Goal: Information Seeking & Learning: Learn about a topic

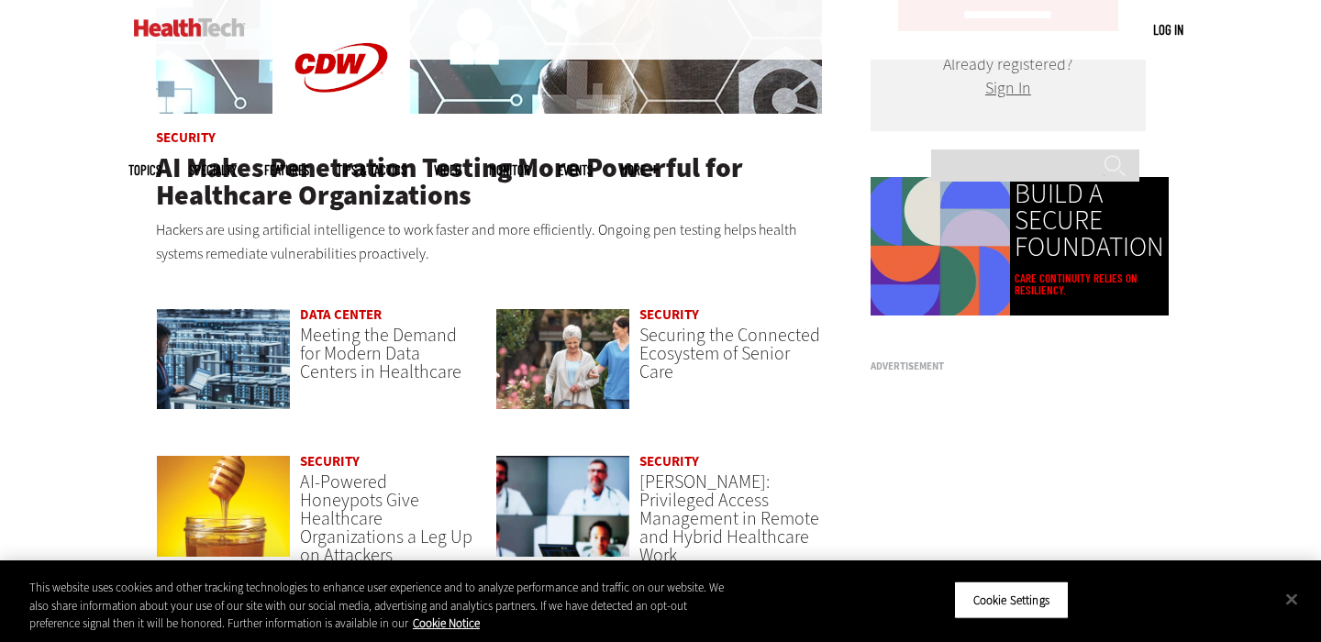
scroll to position [1196, 0]
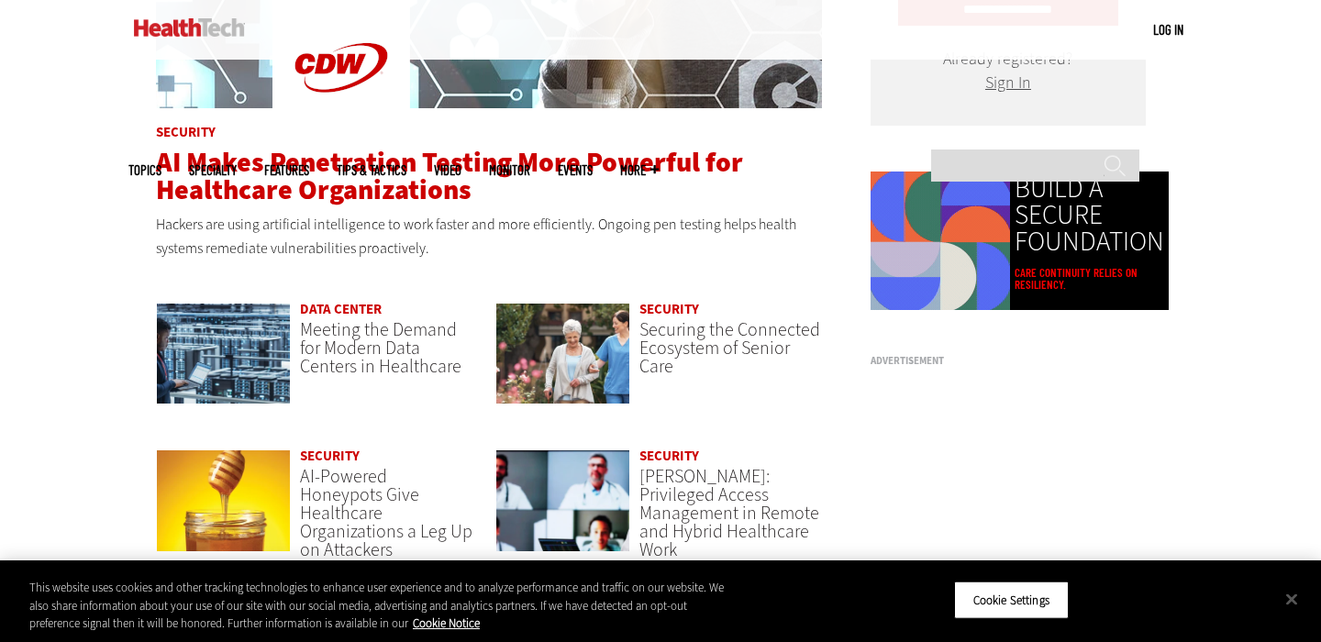
click at [385, 167] on span "AI Makes Penetration Testing More Powerful for Healthcare Organizations" at bounding box center [449, 176] width 587 height 64
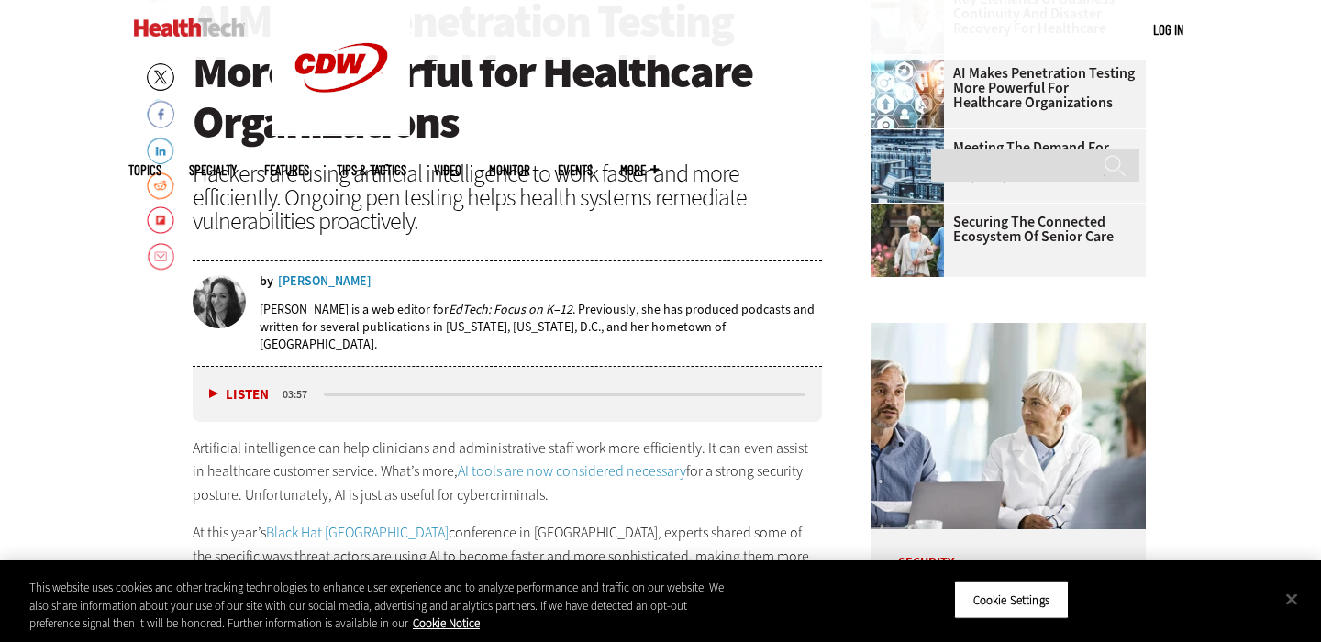
scroll to position [847, 0]
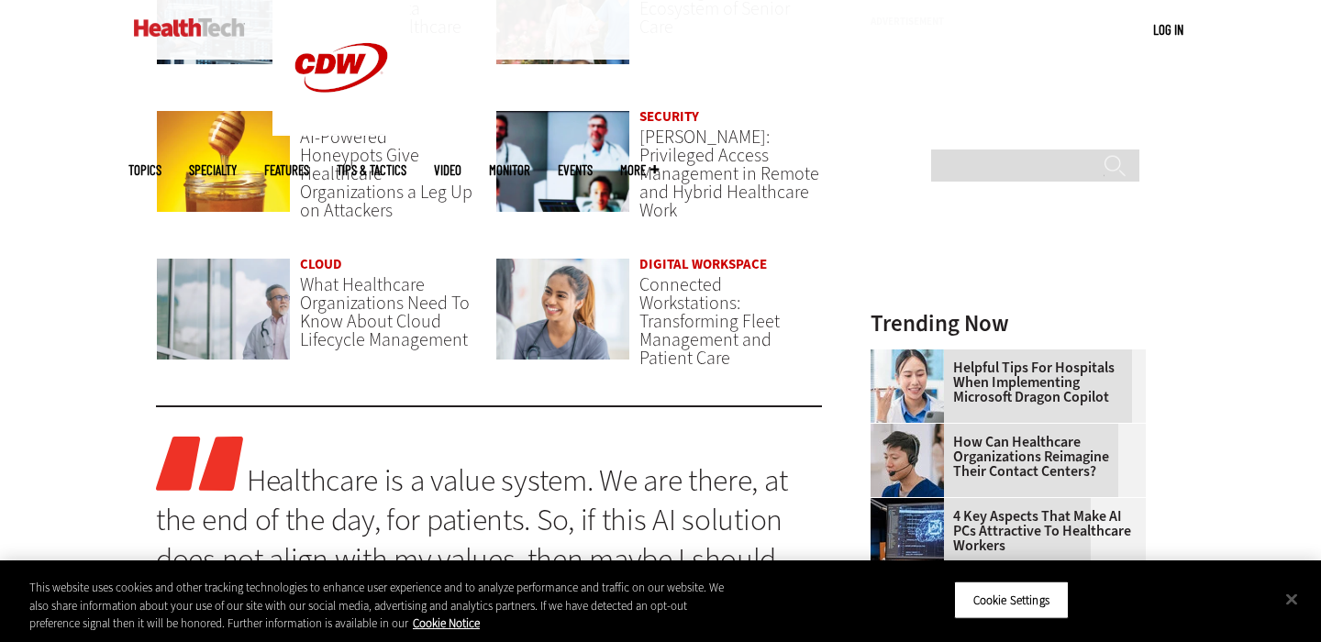
scroll to position [1536, 0]
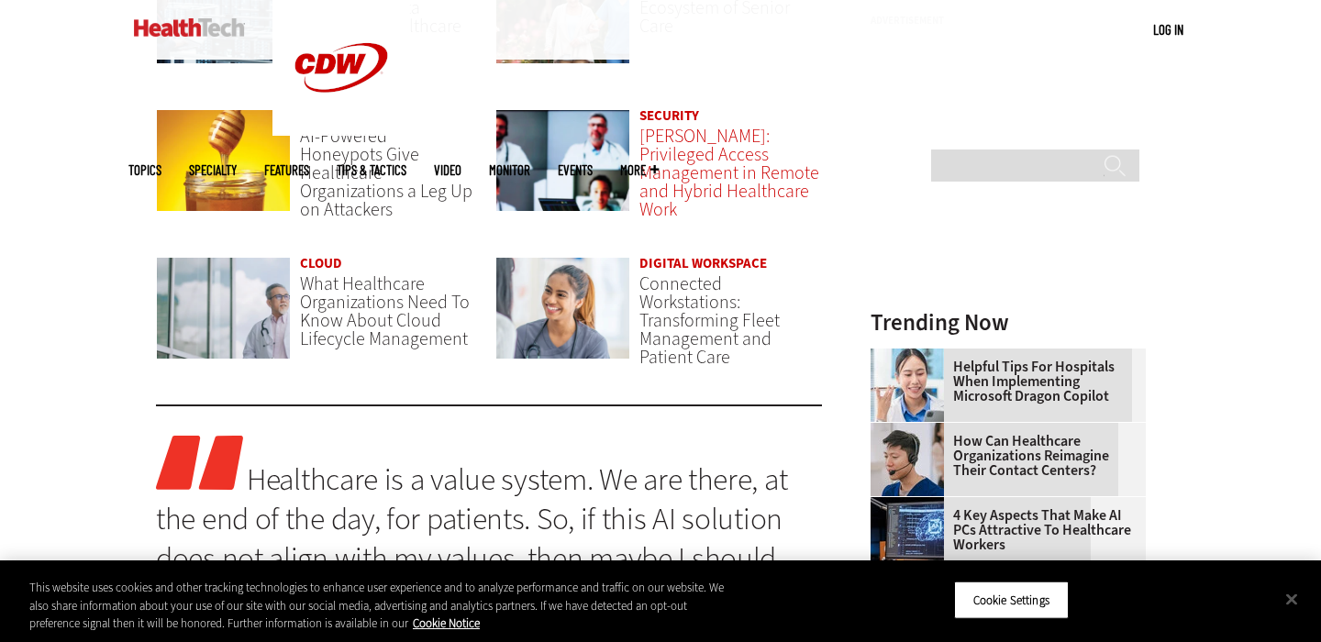
click at [707, 155] on span "PAM: Privileged Access Management in Remote and Hybrid Healthcare Work" at bounding box center [729, 173] width 180 height 98
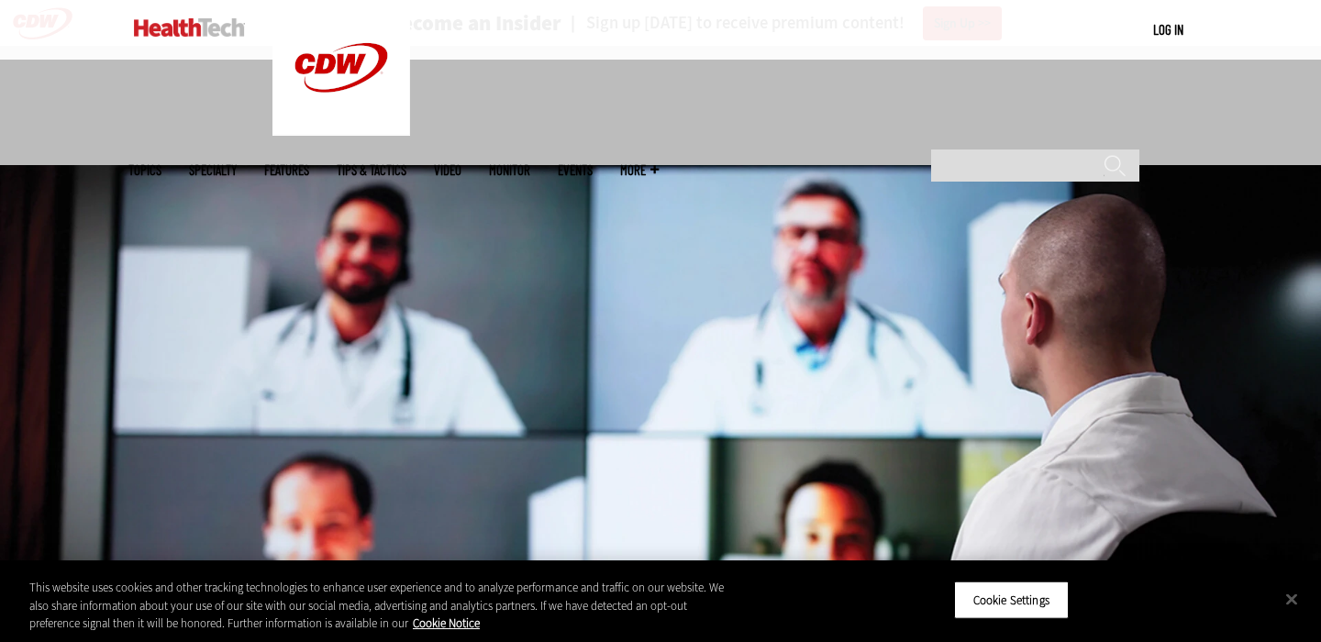
scroll to position [684, 0]
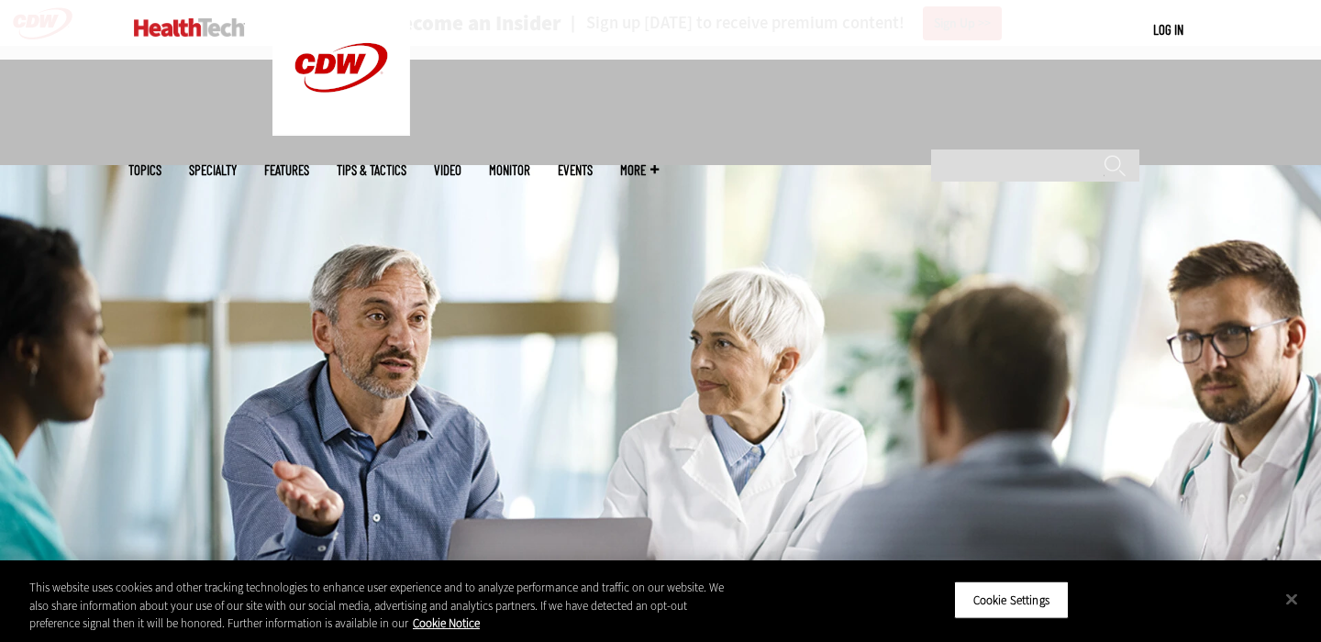
scroll to position [2087, 0]
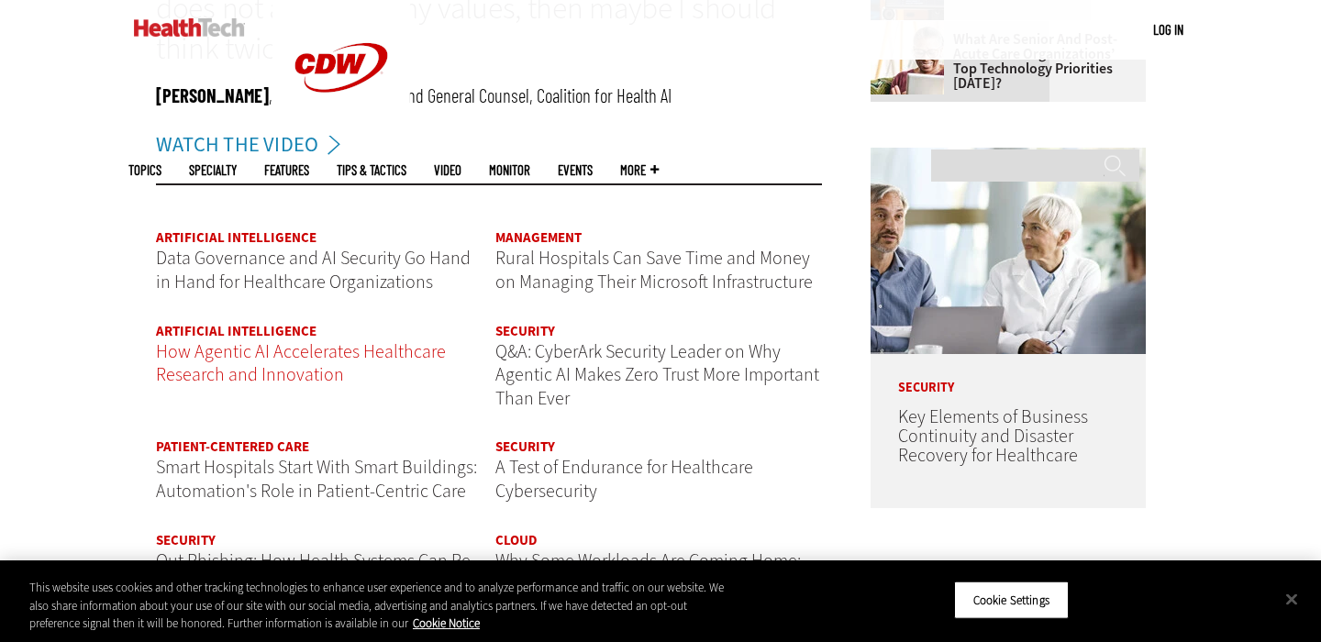
click at [259, 367] on span "How Agentic AI Accelerates Healthcare Research and Innovation" at bounding box center [301, 363] width 290 height 49
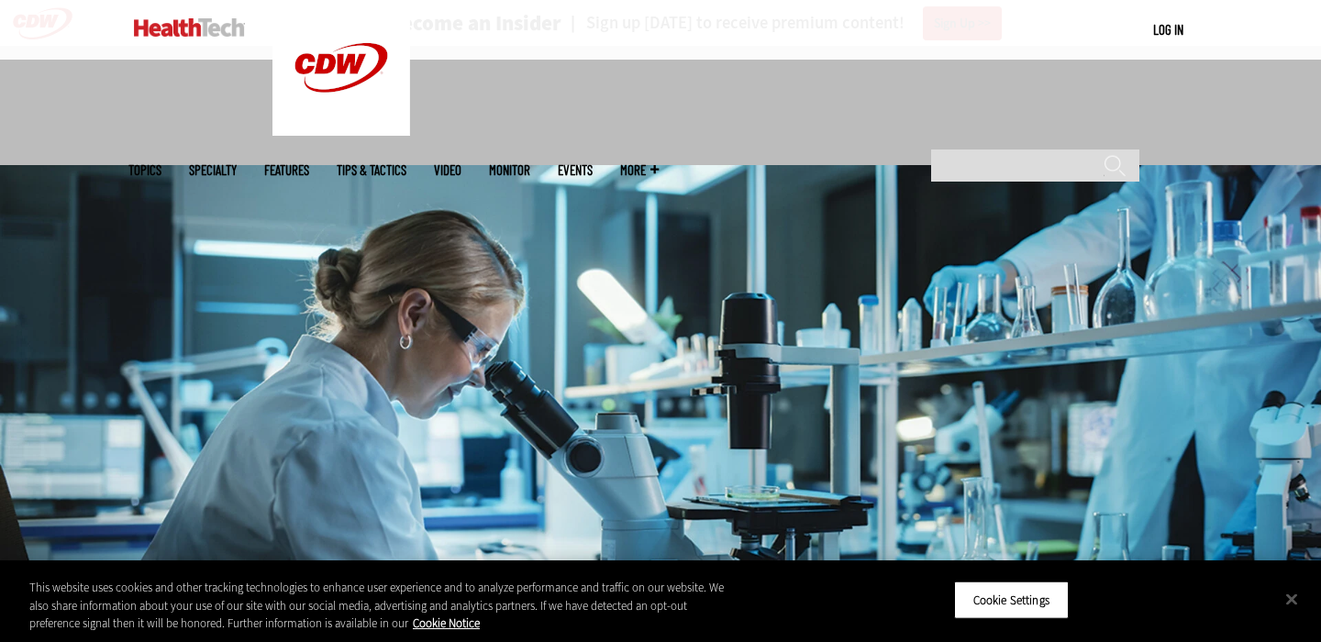
scroll to position [519, 0]
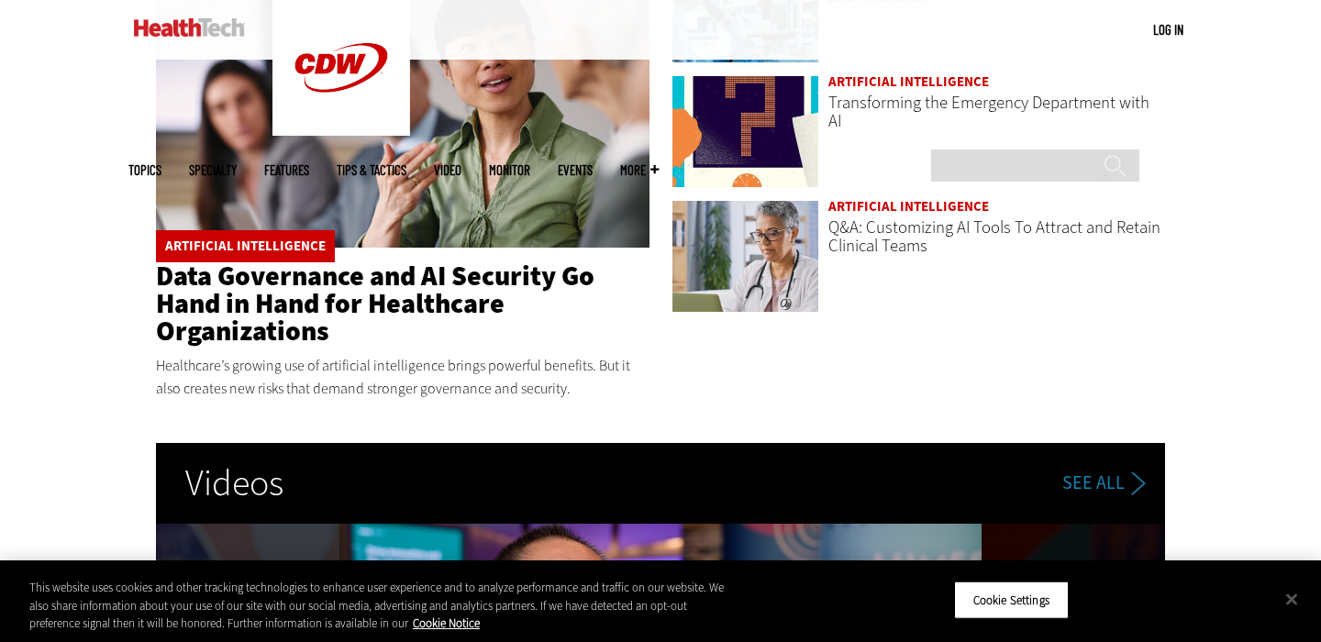
scroll to position [3041, 0]
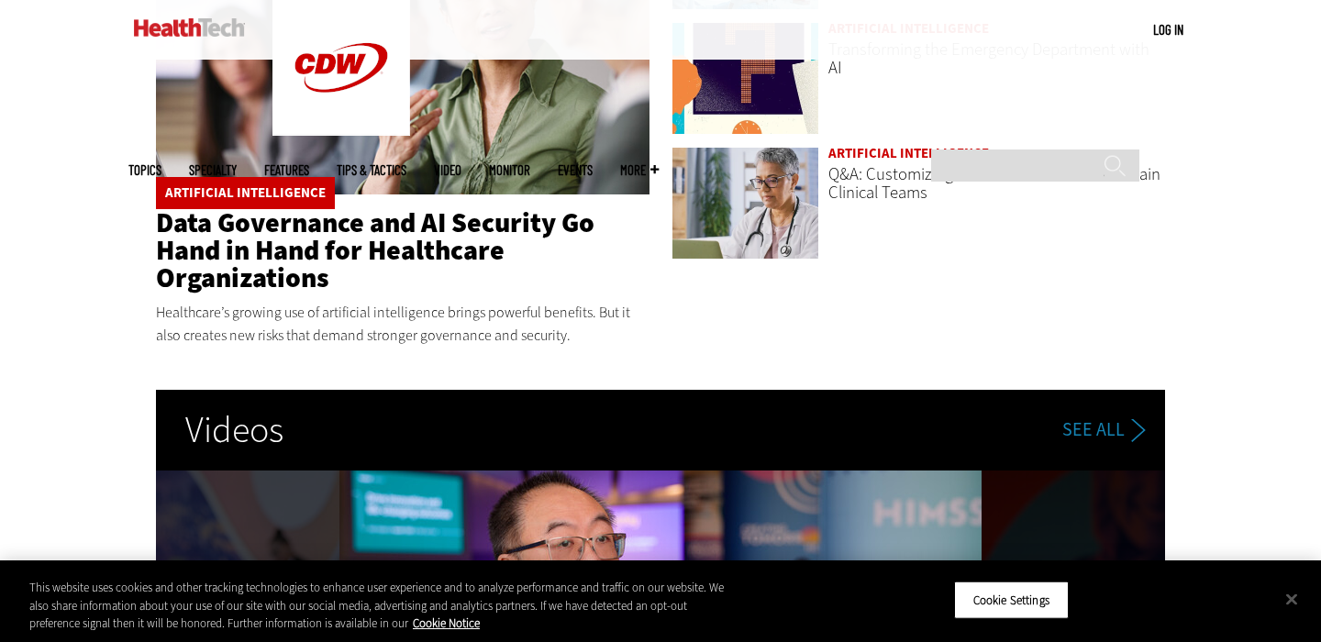
click at [271, 260] on link "Data Governance and AI Security Go Hand in Hand for Healthcare Organizations" at bounding box center [375, 251] width 438 height 92
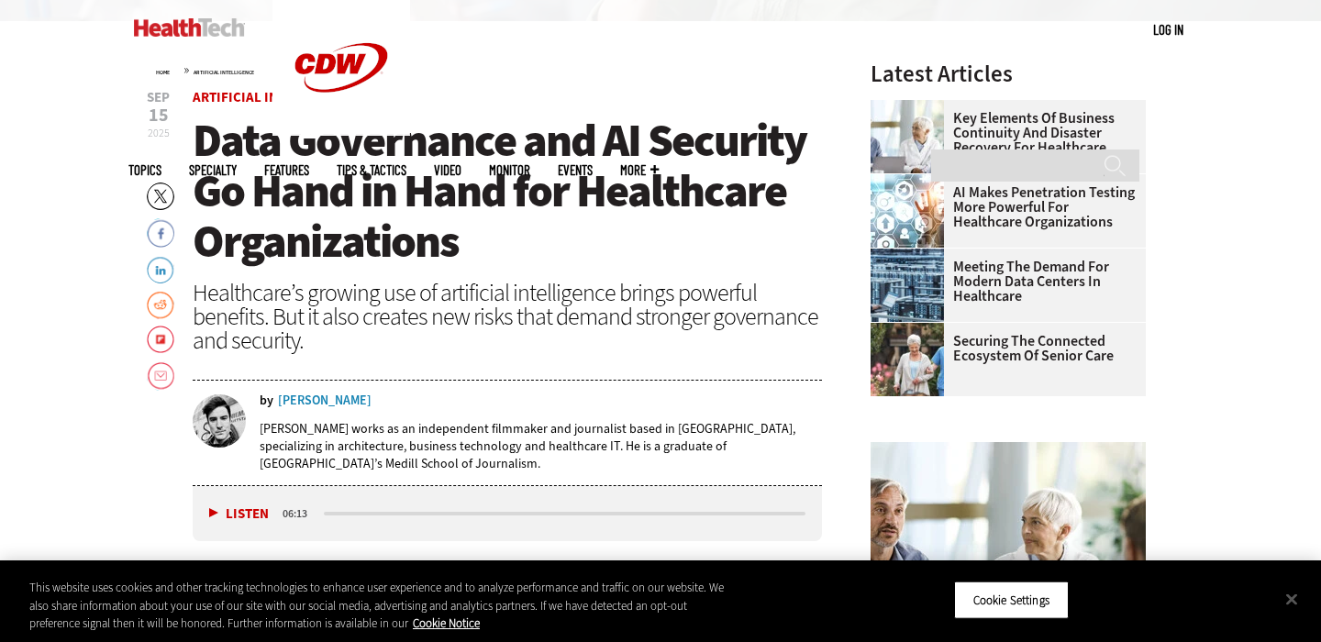
scroll to position [609, 0]
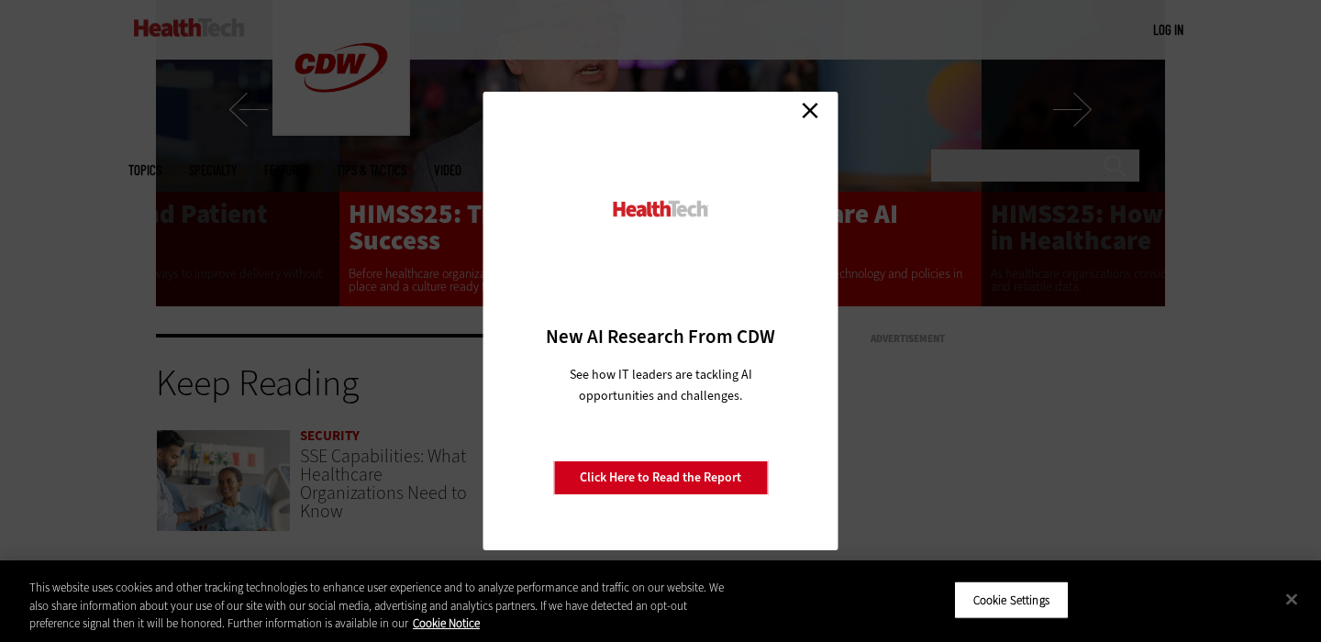
scroll to position [3593, 0]
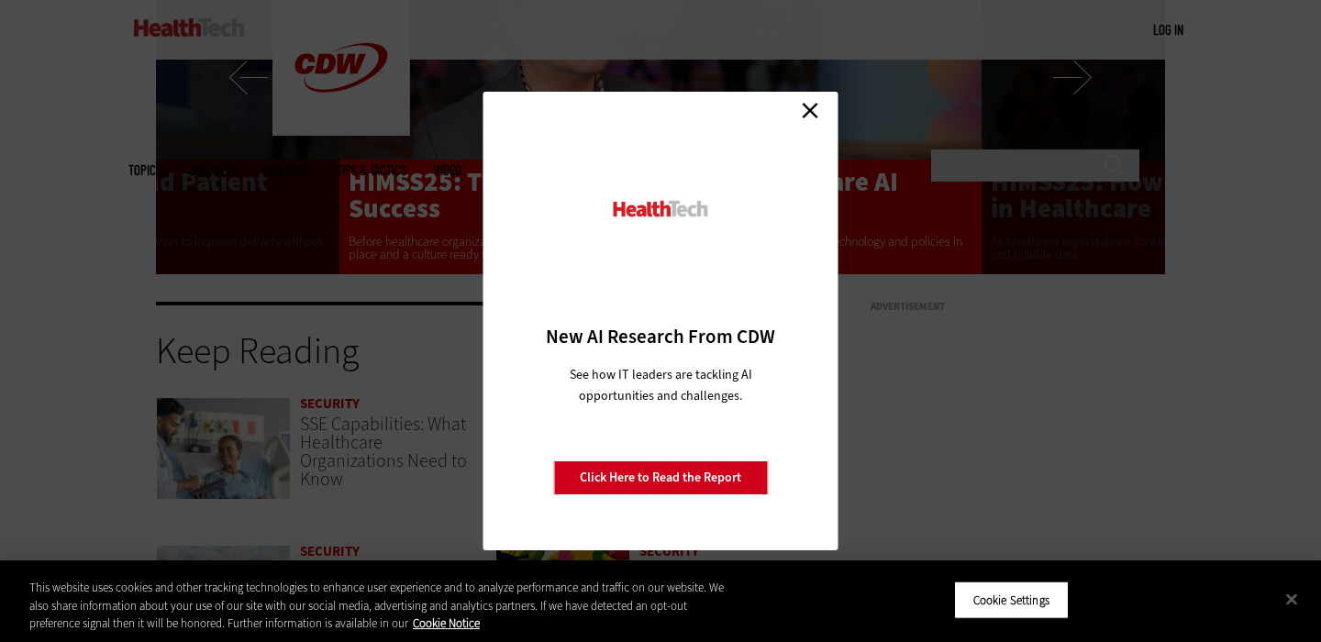
click at [803, 103] on link "Close" at bounding box center [810, 110] width 28 height 28
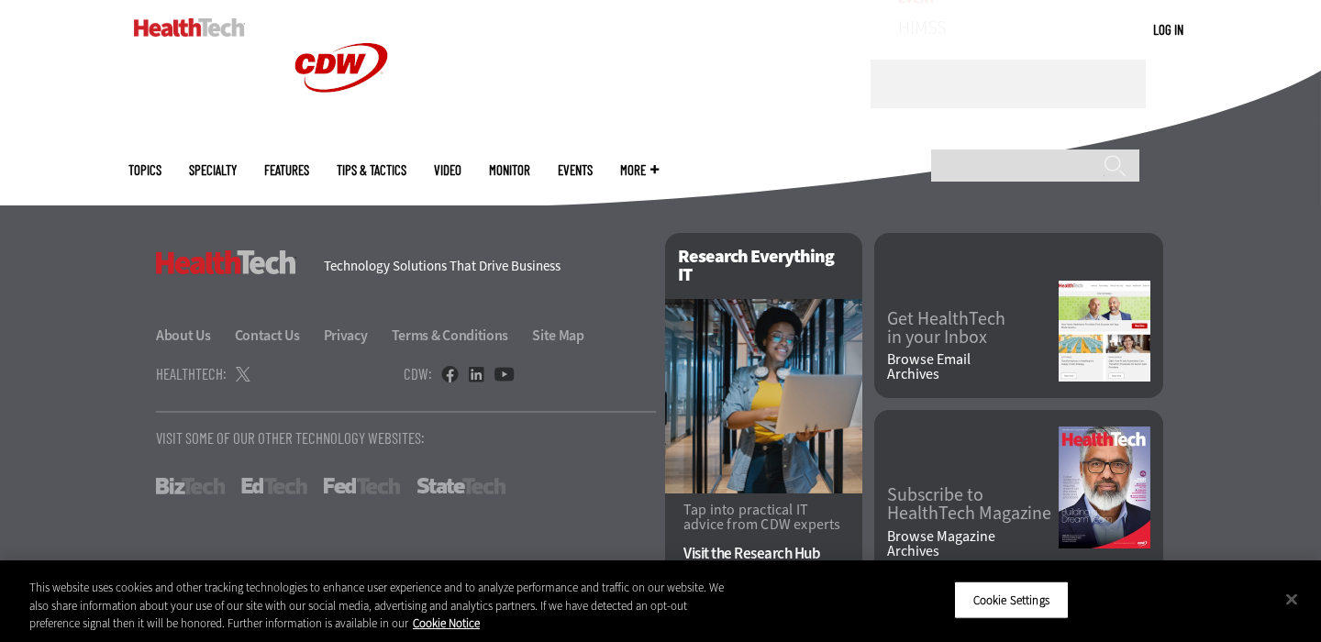
scroll to position [4739, 0]
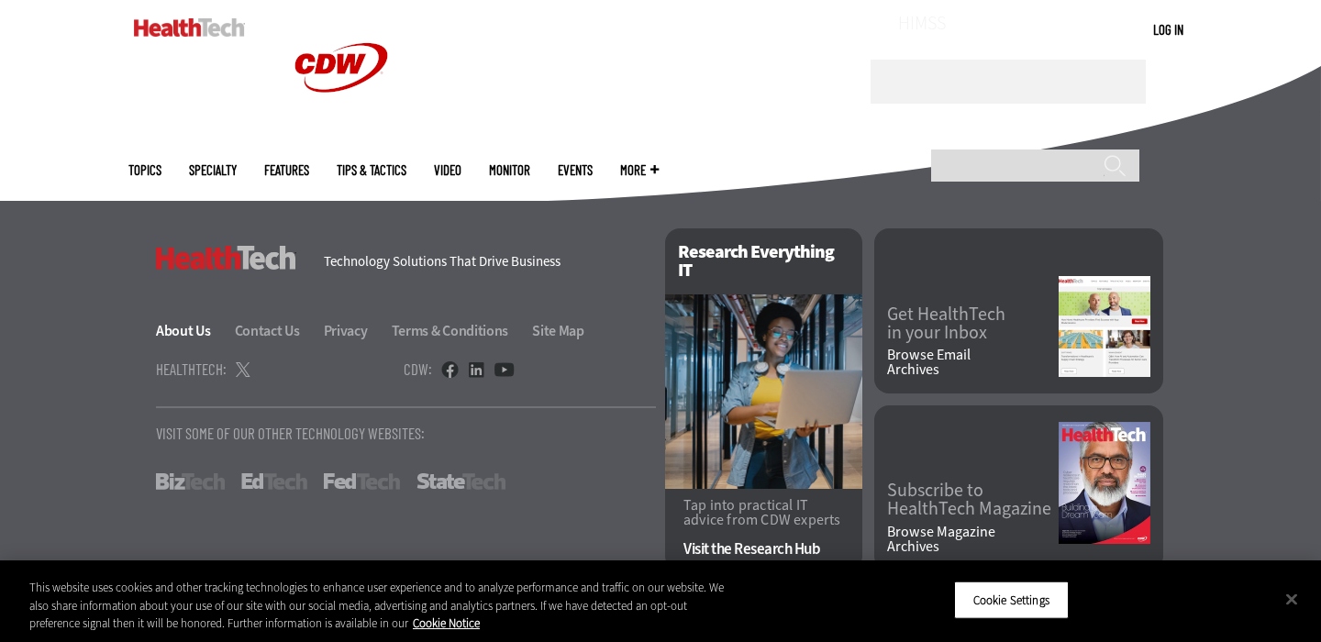
click at [183, 330] on link "About Us" at bounding box center [194, 330] width 76 height 19
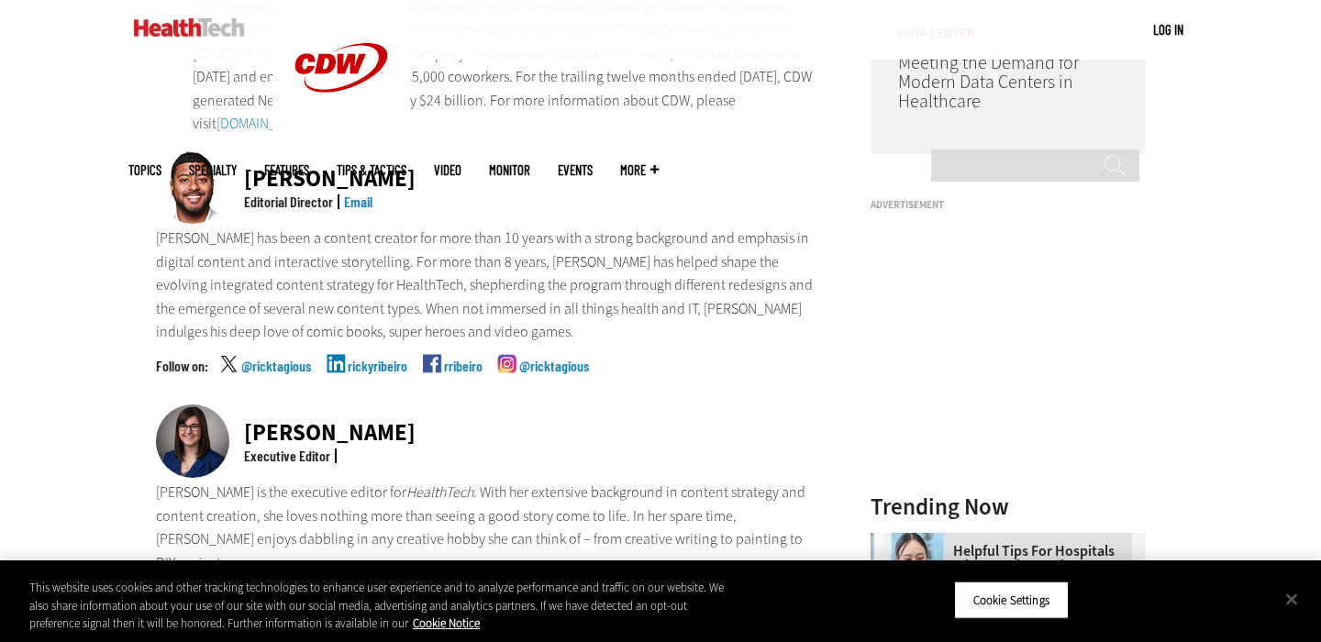
scroll to position [487, 0]
click at [304, 166] on div "[PERSON_NAME]" at bounding box center [330, 177] width 172 height 23
click at [317, 420] on div "[PERSON_NAME]" at bounding box center [330, 431] width 172 height 23
drag, startPoint x: 415, startPoint y: 422, endPoint x: 235, endPoint y: 409, distance: 181.1
click at [235, 410] on div "[PERSON_NAME] Executive Editor" at bounding box center [489, 442] width 666 height 76
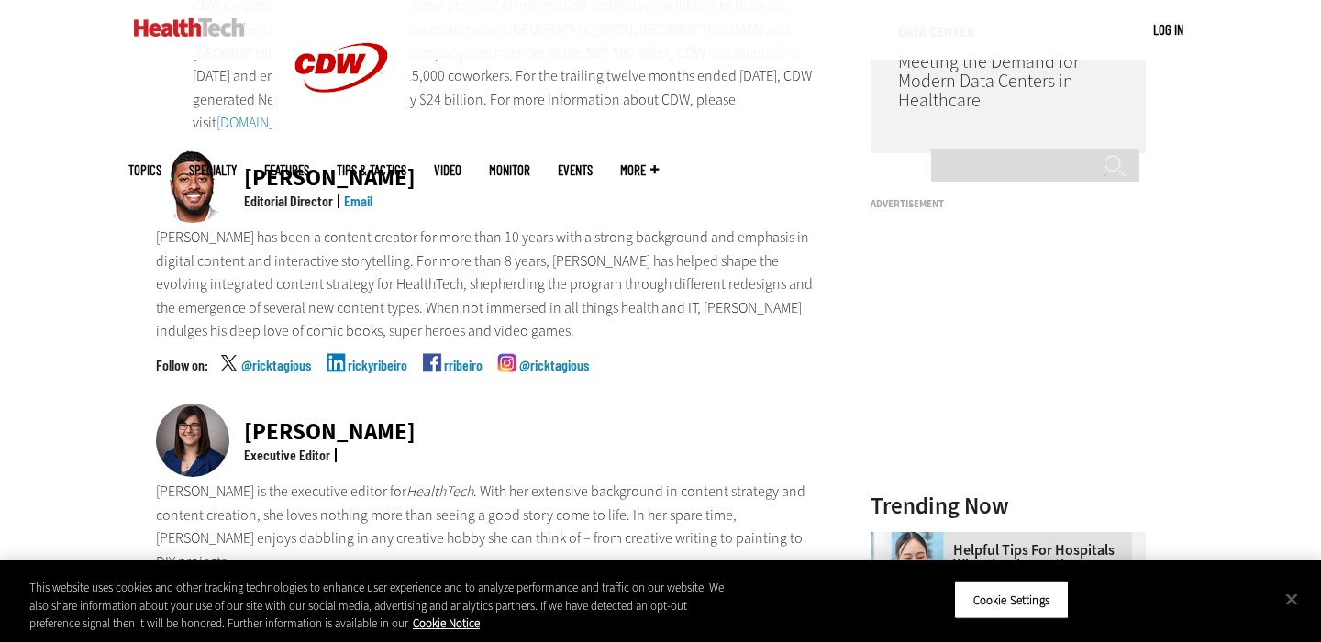
copy div "[PERSON_NAME]"
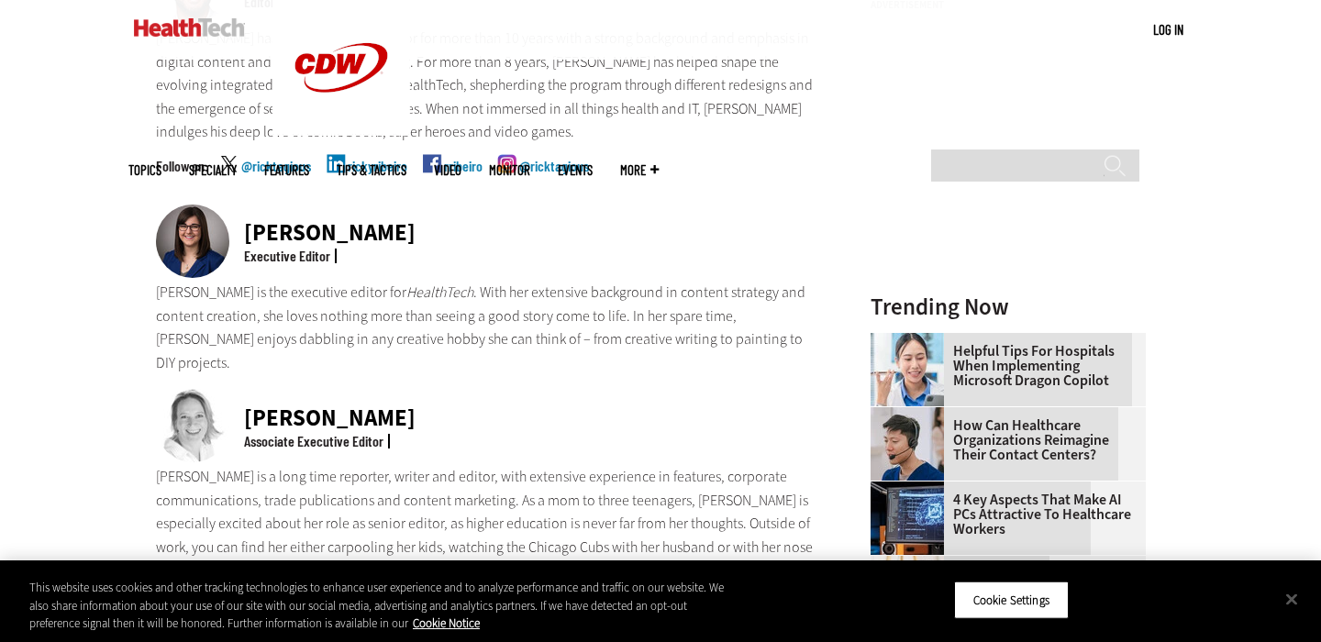
scroll to position [765, 0]
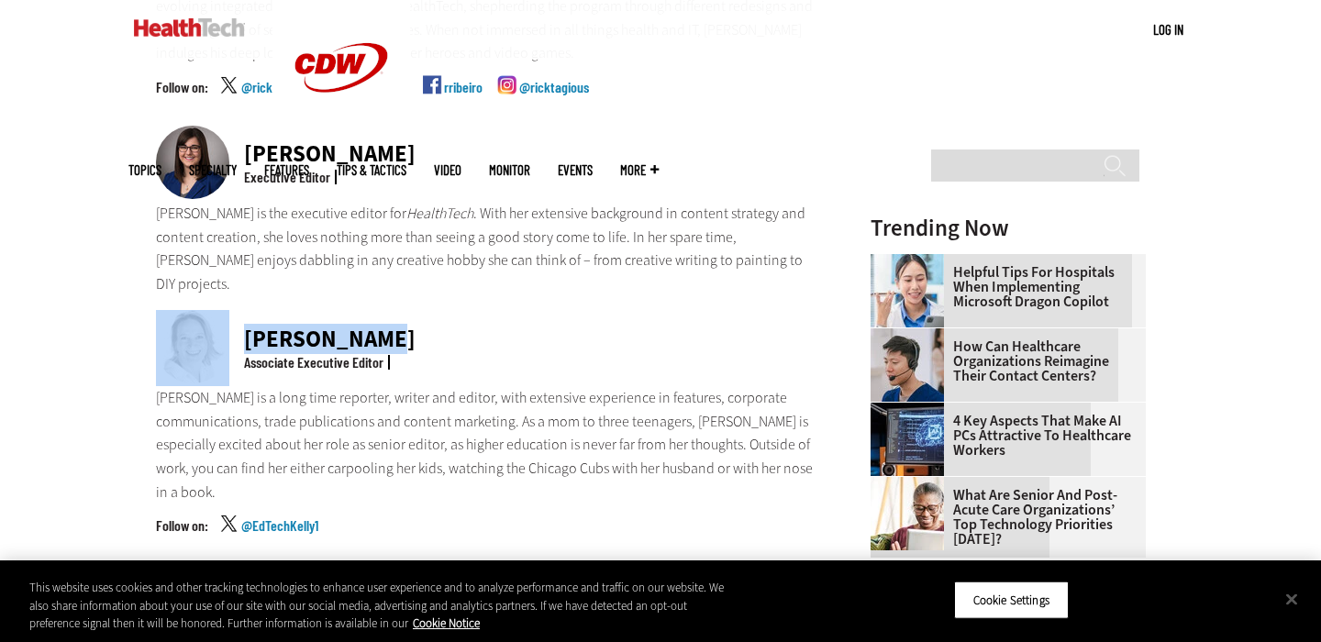
drag, startPoint x: 419, startPoint y: 301, endPoint x: 235, endPoint y: 301, distance: 184.4
click at [235, 310] on div "[PERSON_NAME] Associate Executive Editor" at bounding box center [489, 348] width 666 height 76
copy div "[PERSON_NAME]"
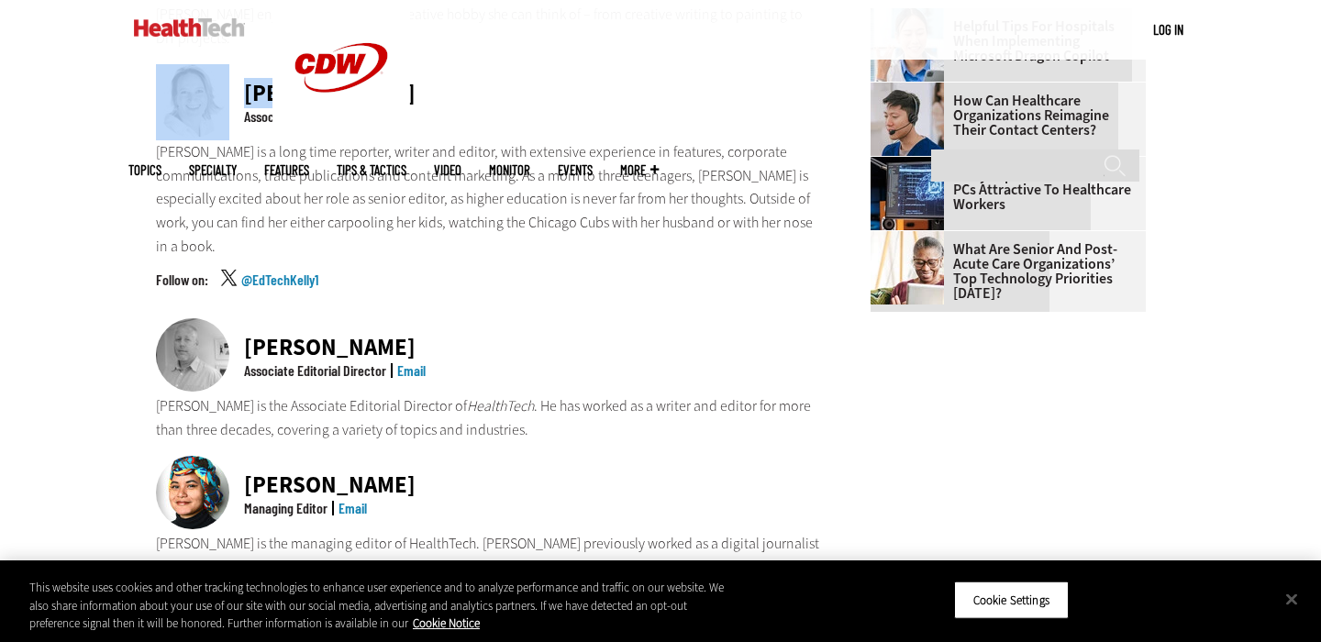
scroll to position [1013, 0]
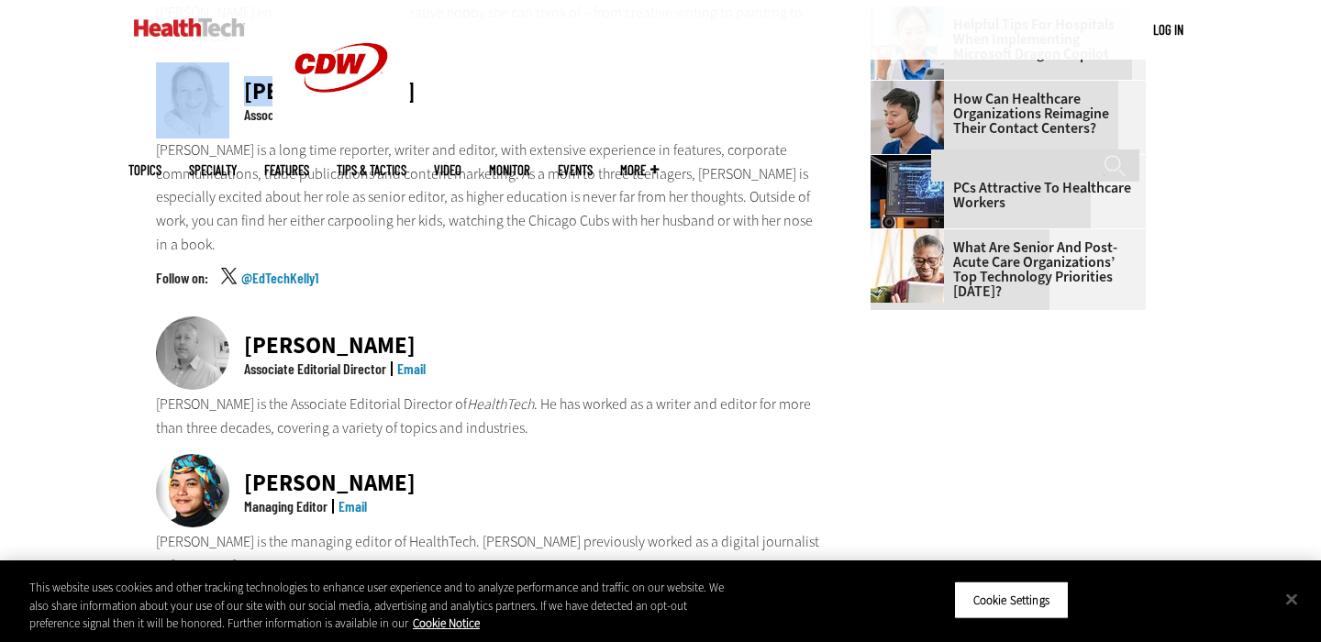
drag, startPoint x: 424, startPoint y: 271, endPoint x: 250, endPoint y: 259, distance: 173.8
click at [250, 316] on div "[PERSON_NAME] Associate Editorial Director Email" at bounding box center [489, 354] width 666 height 76
copy div "[PERSON_NAME]"
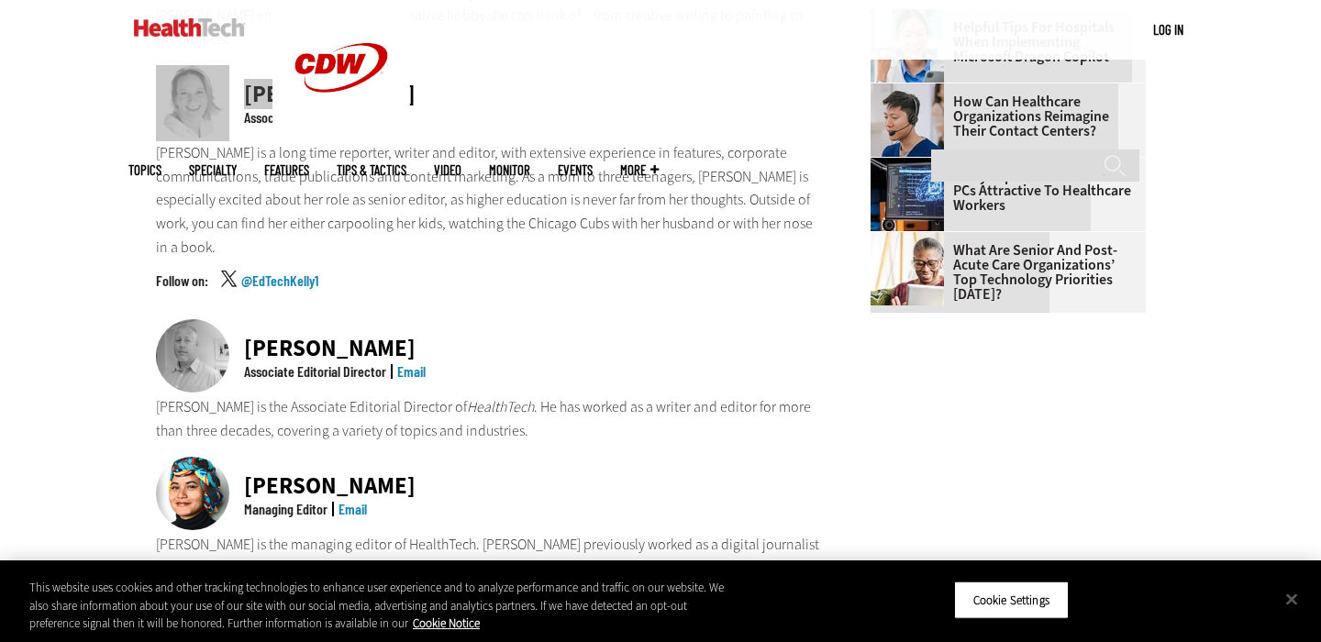
scroll to position [1133, 0]
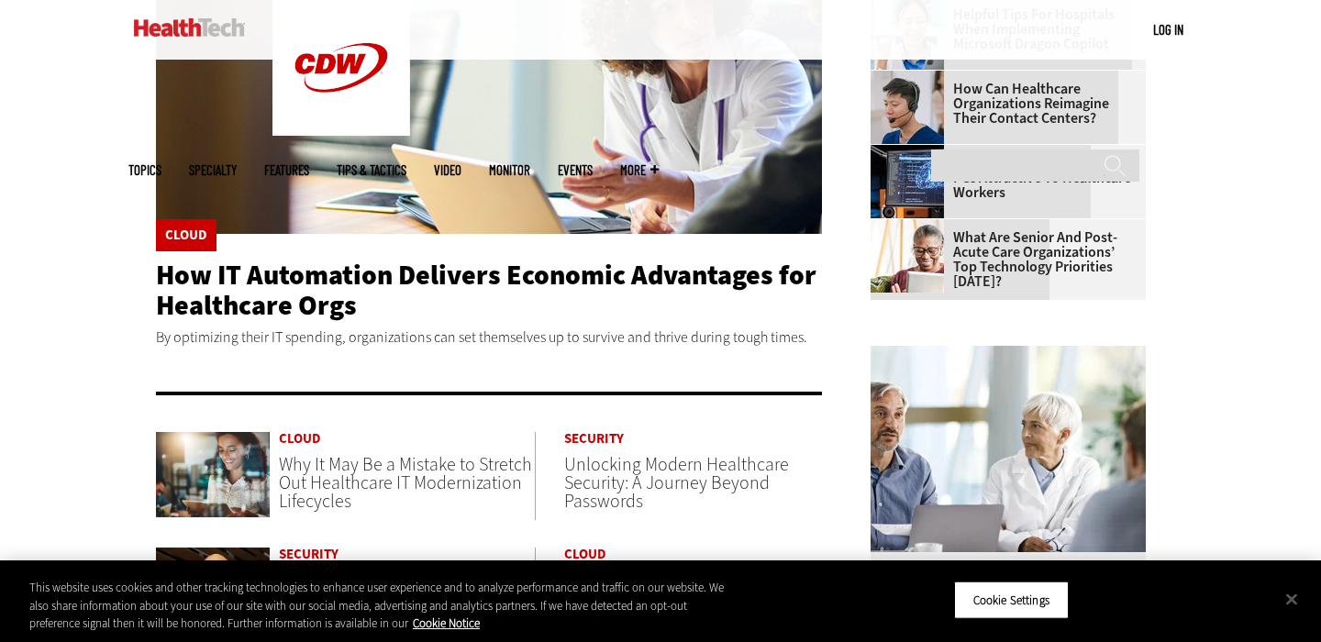
scroll to position [483, 0]
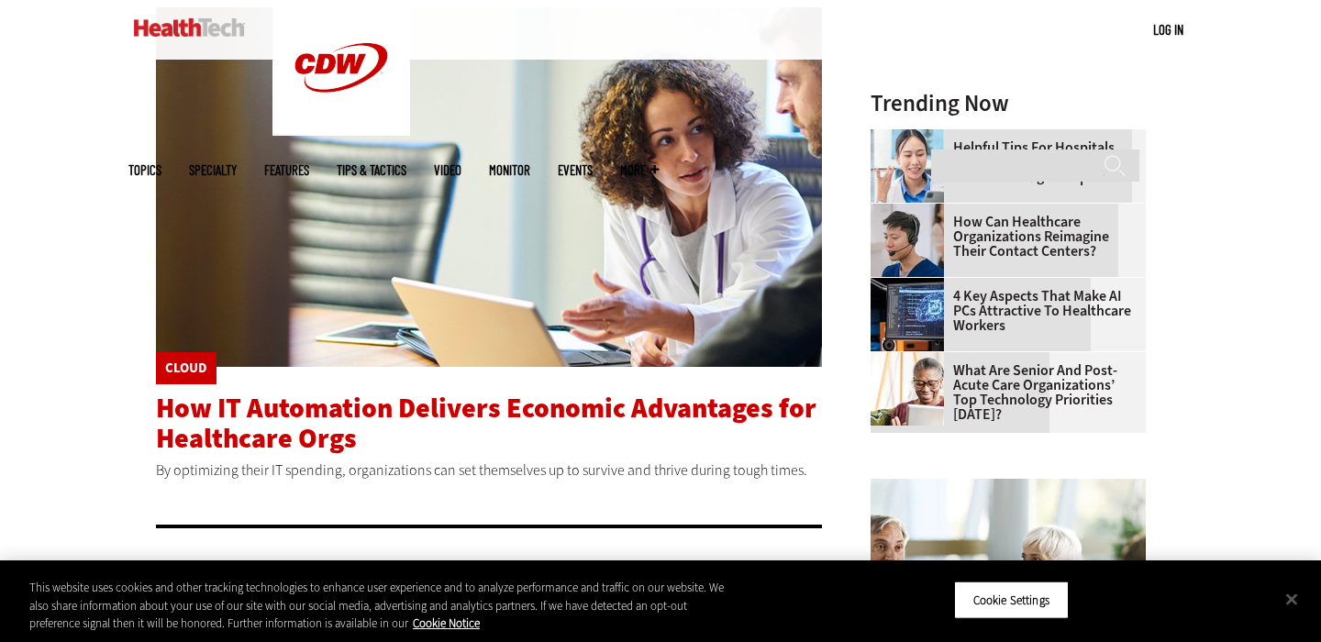
click at [272, 426] on span "How IT Automation Delivers Economic Advantages for Healthcare Orgs" at bounding box center [486, 423] width 660 height 67
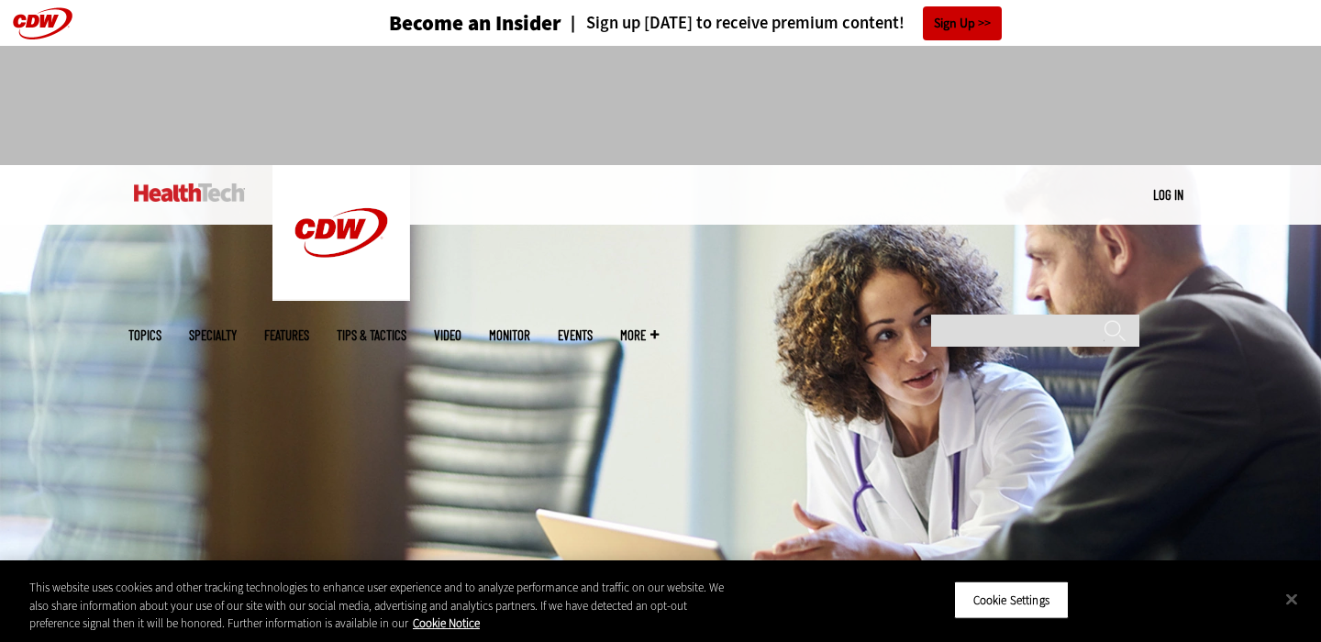
click at [217, 191] on img at bounding box center [189, 192] width 111 height 18
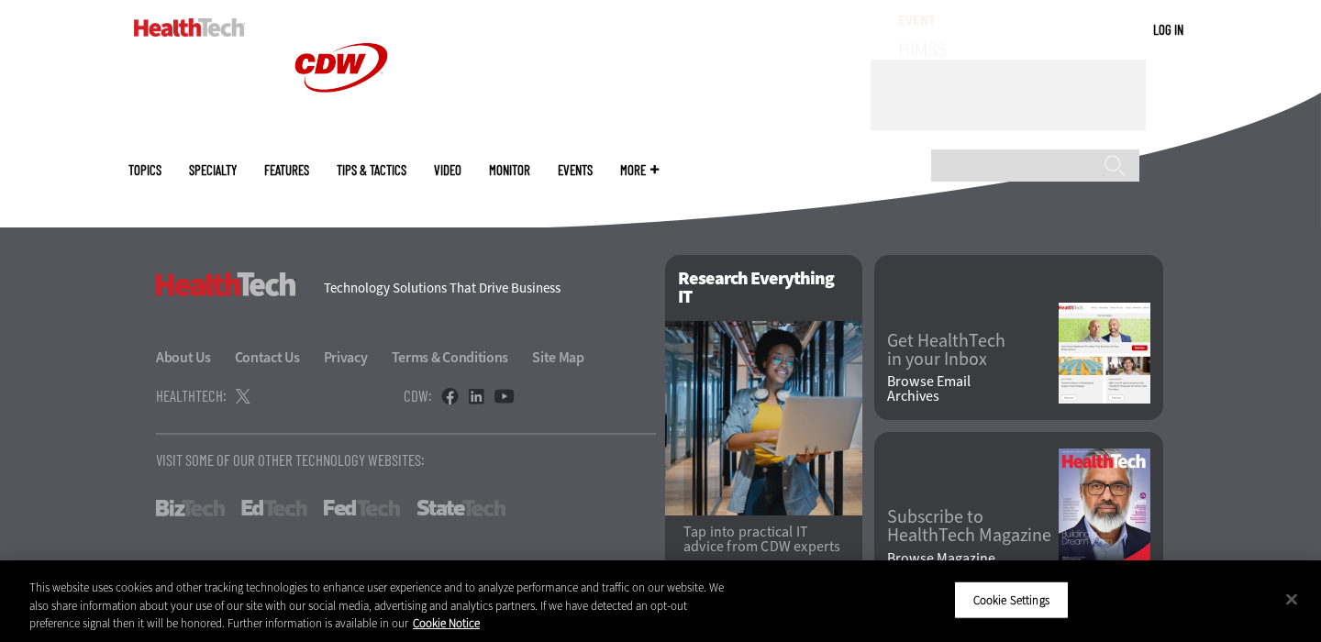
scroll to position [4739, 0]
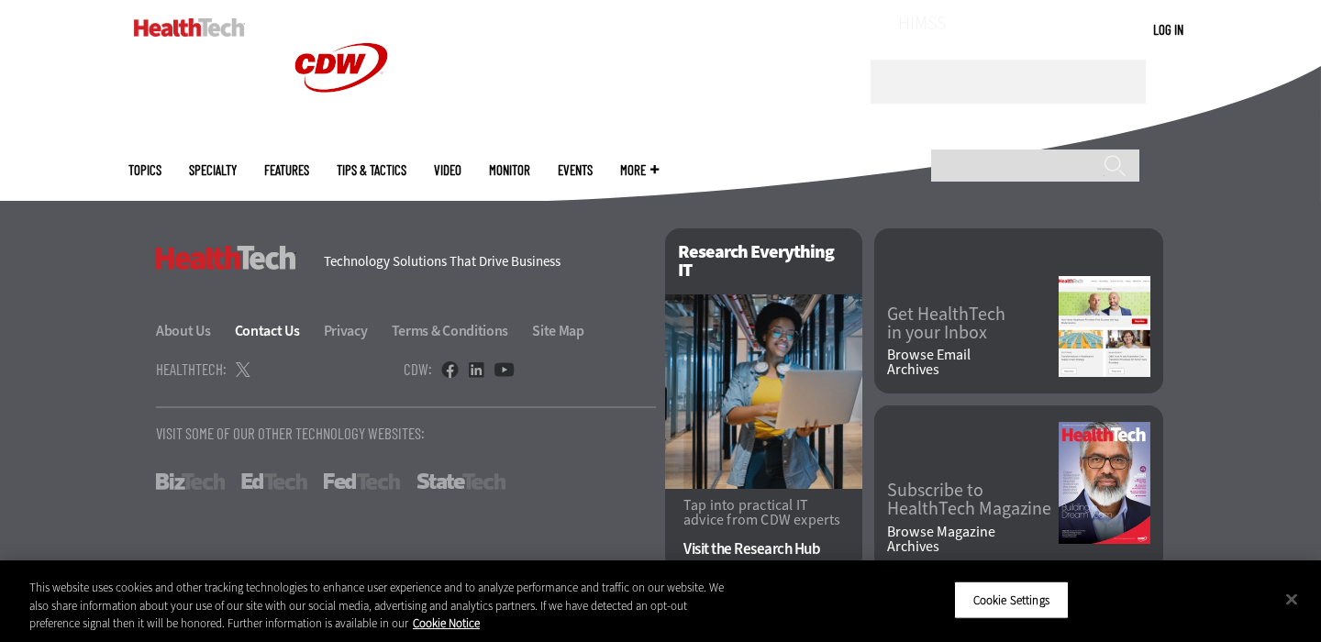
click at [258, 336] on link "Contact Us" at bounding box center [278, 330] width 86 height 19
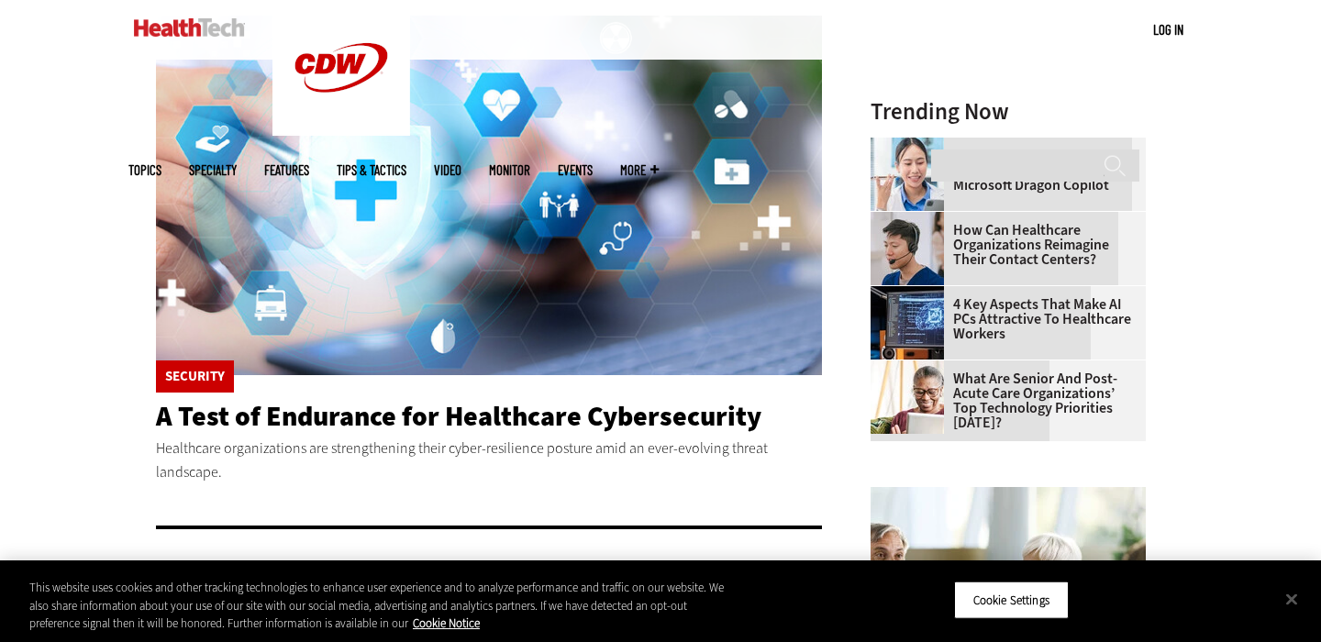
scroll to position [482, 0]
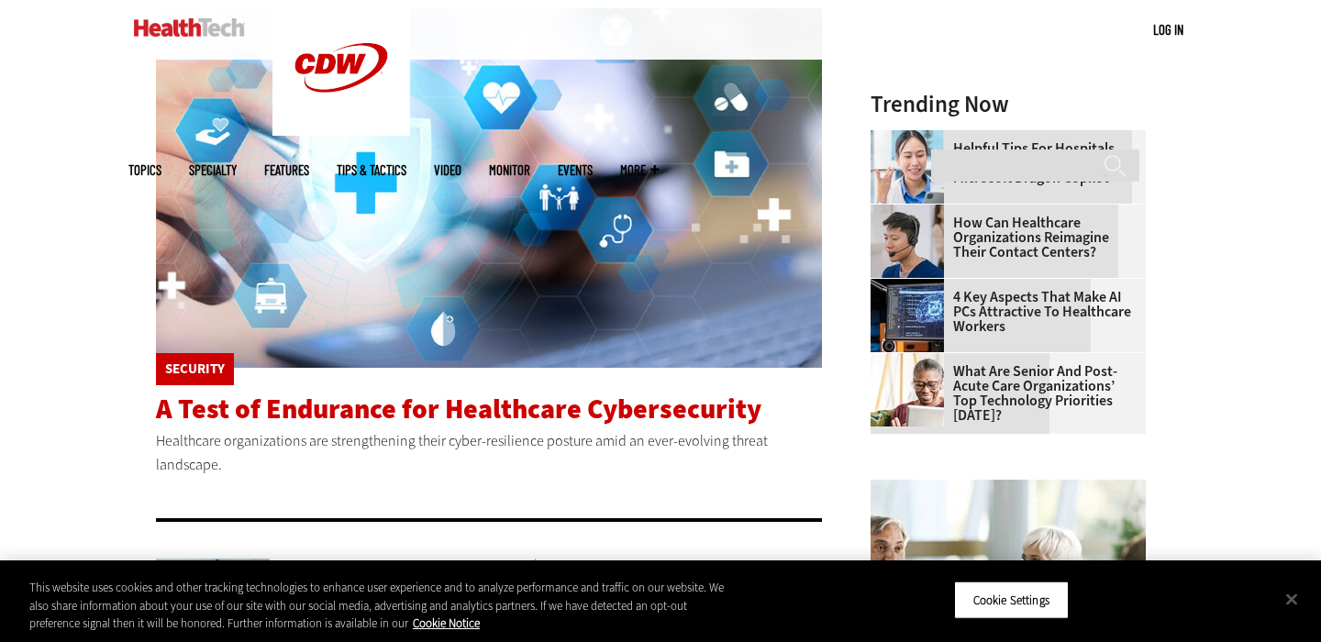
click at [296, 397] on span "A Test of Endurance for Healthcare Cybersecurity" at bounding box center [458, 409] width 605 height 37
